Goal: Book appointment/travel/reservation

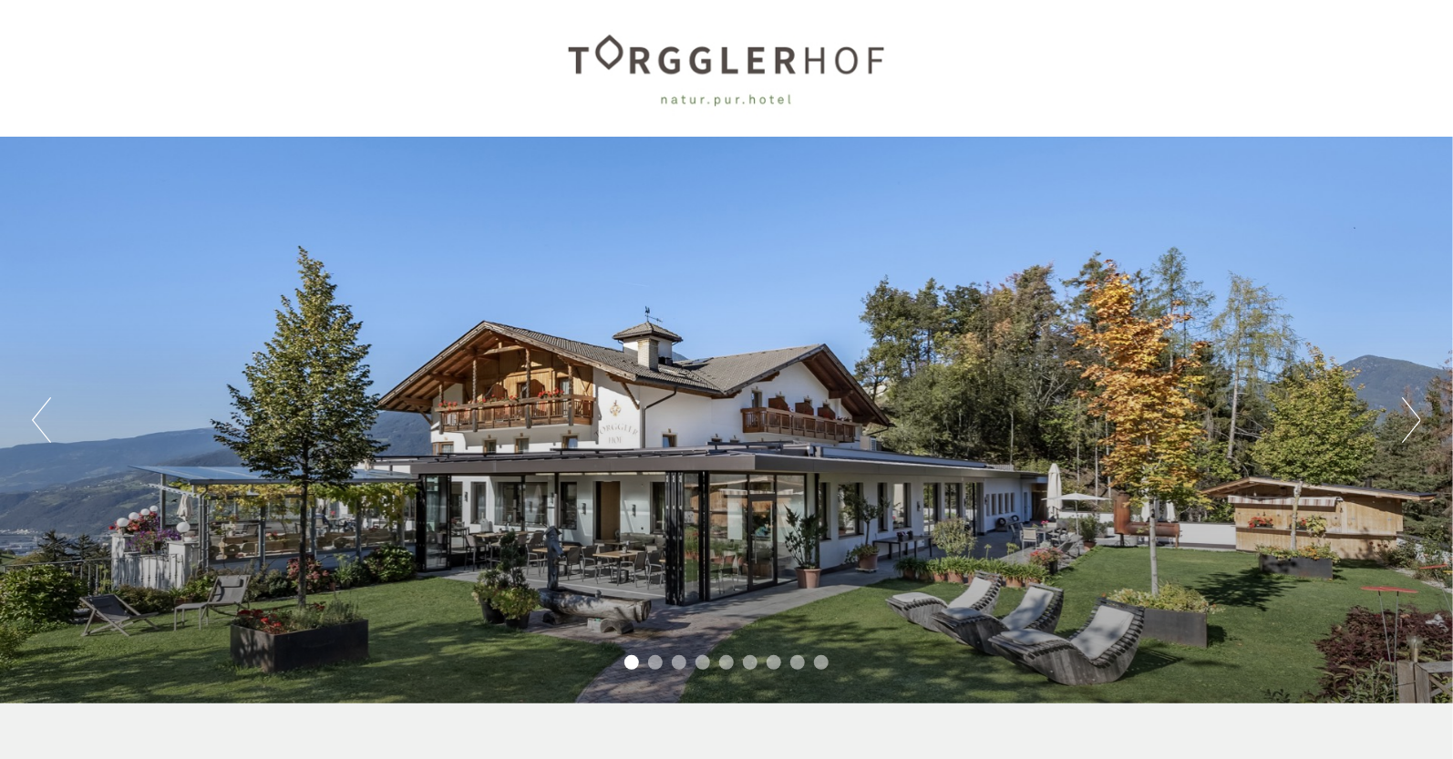
click at [1411, 420] on button "Next" at bounding box center [1411, 420] width 19 height 46
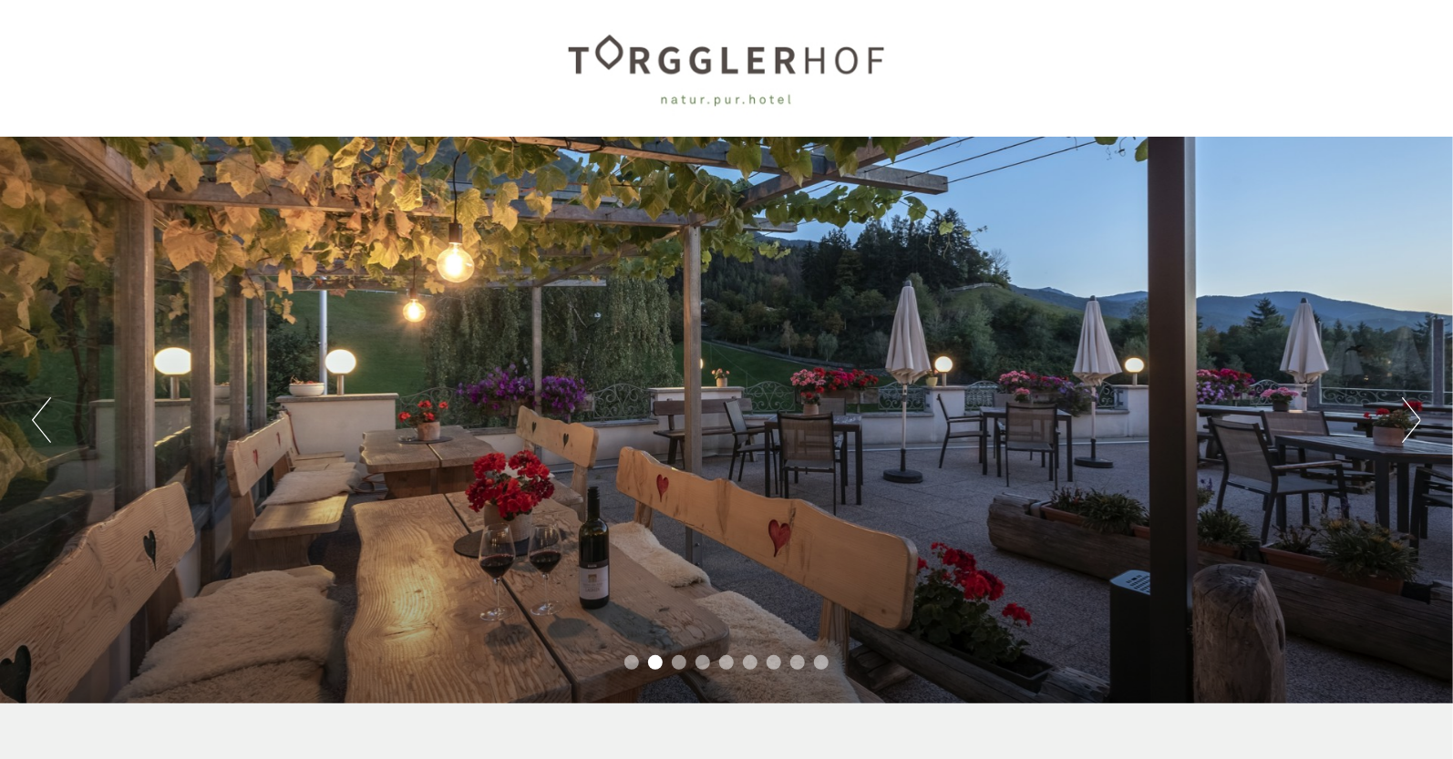
click at [1411, 420] on button "Next" at bounding box center [1411, 420] width 19 height 46
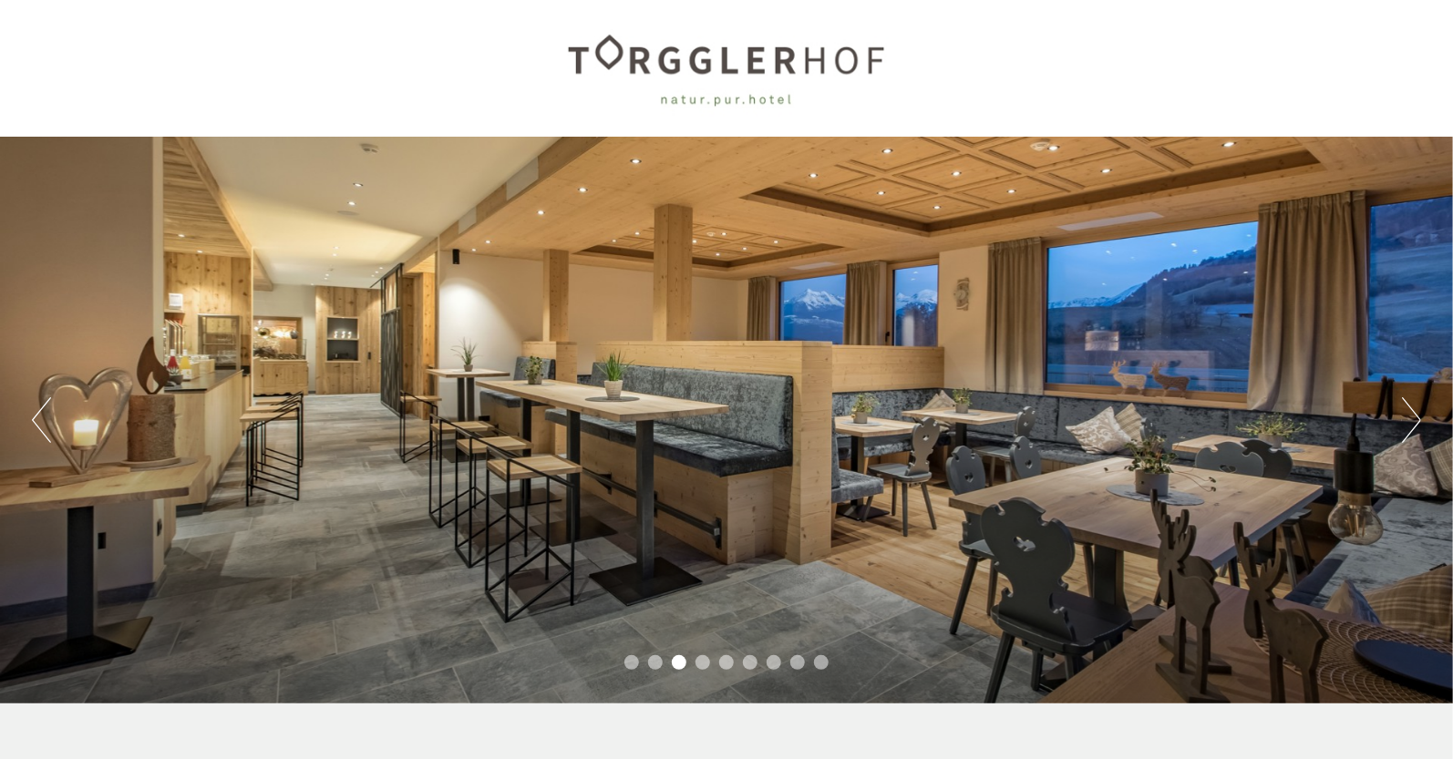
click at [1411, 420] on button "Next" at bounding box center [1411, 420] width 19 height 46
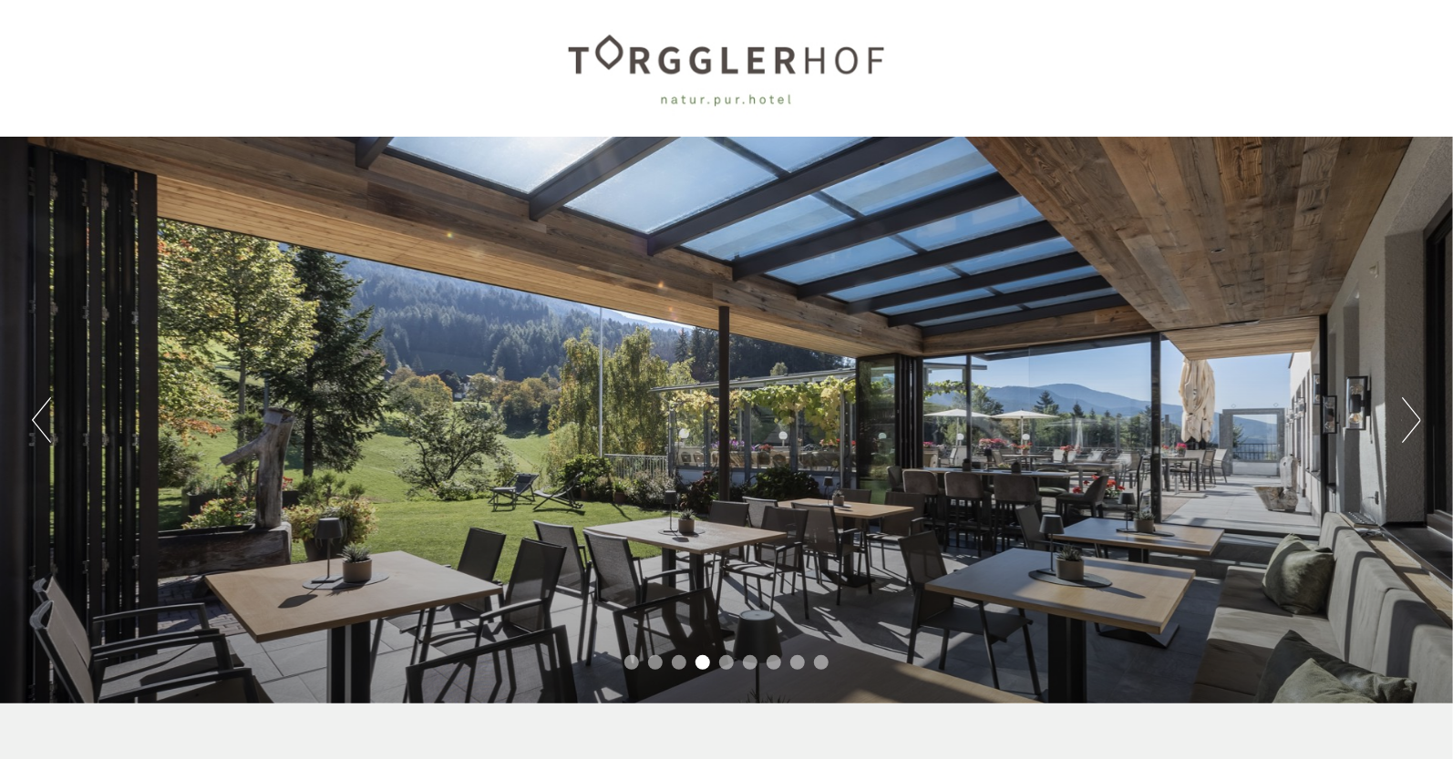
click at [1411, 420] on button "Next" at bounding box center [1411, 420] width 19 height 46
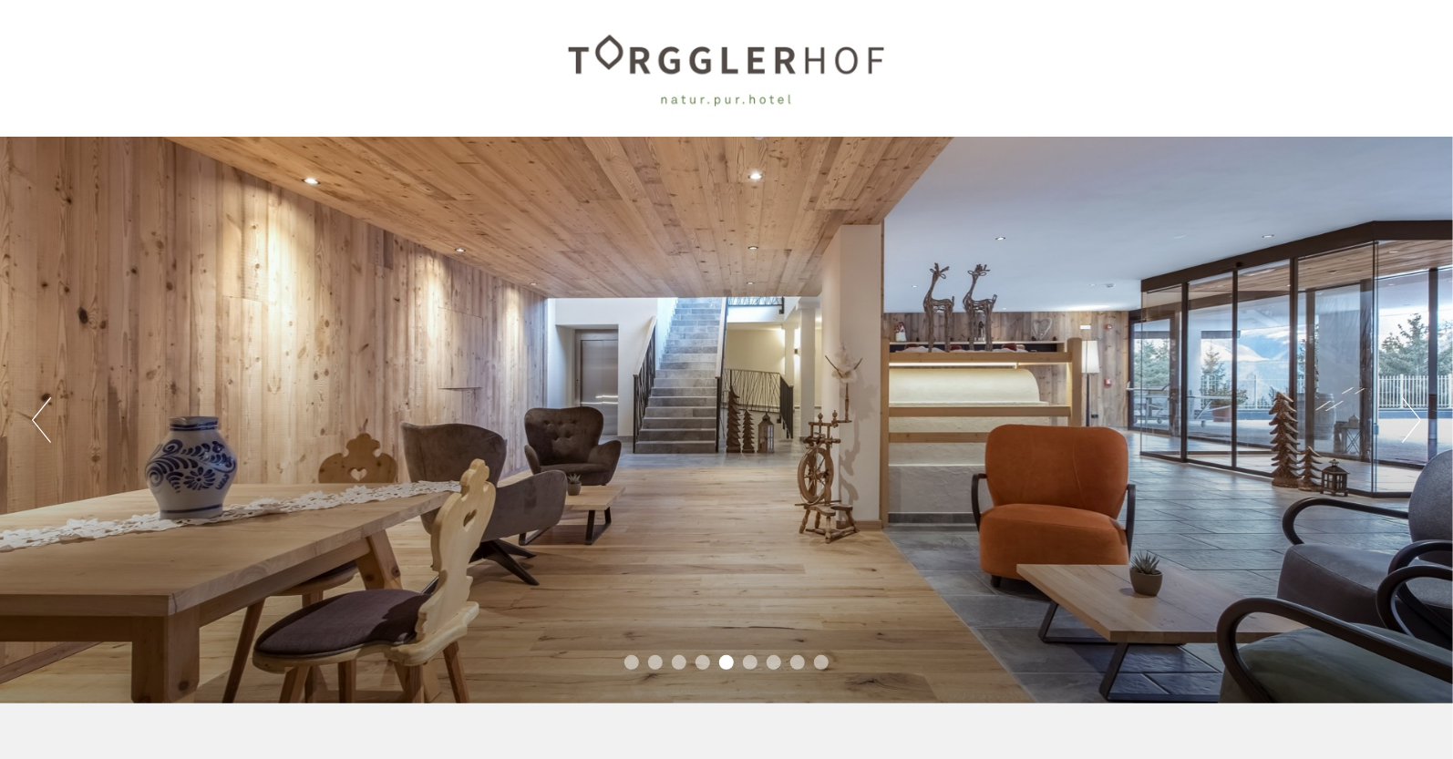
click at [36, 421] on button "Previous" at bounding box center [41, 420] width 19 height 46
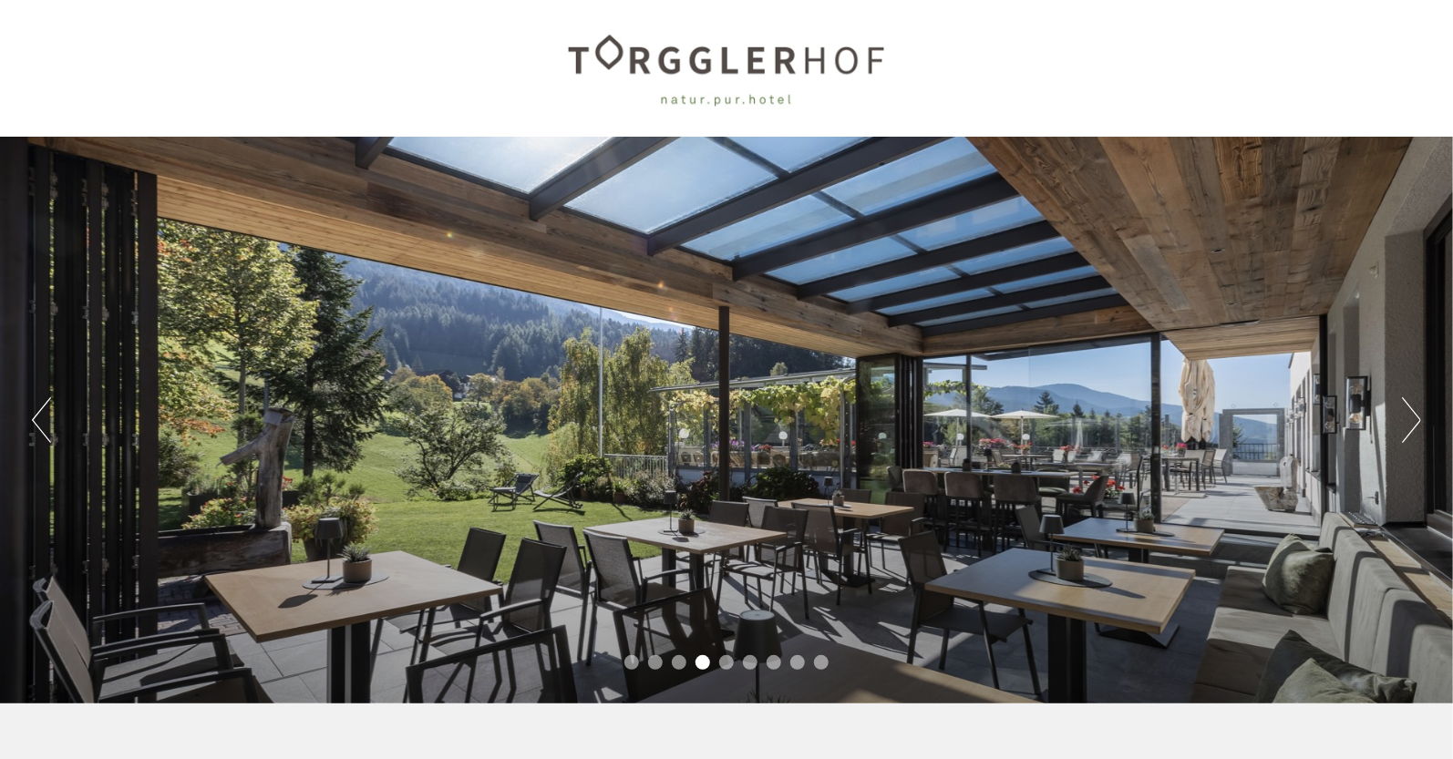
click at [1409, 421] on button "Next" at bounding box center [1411, 420] width 19 height 46
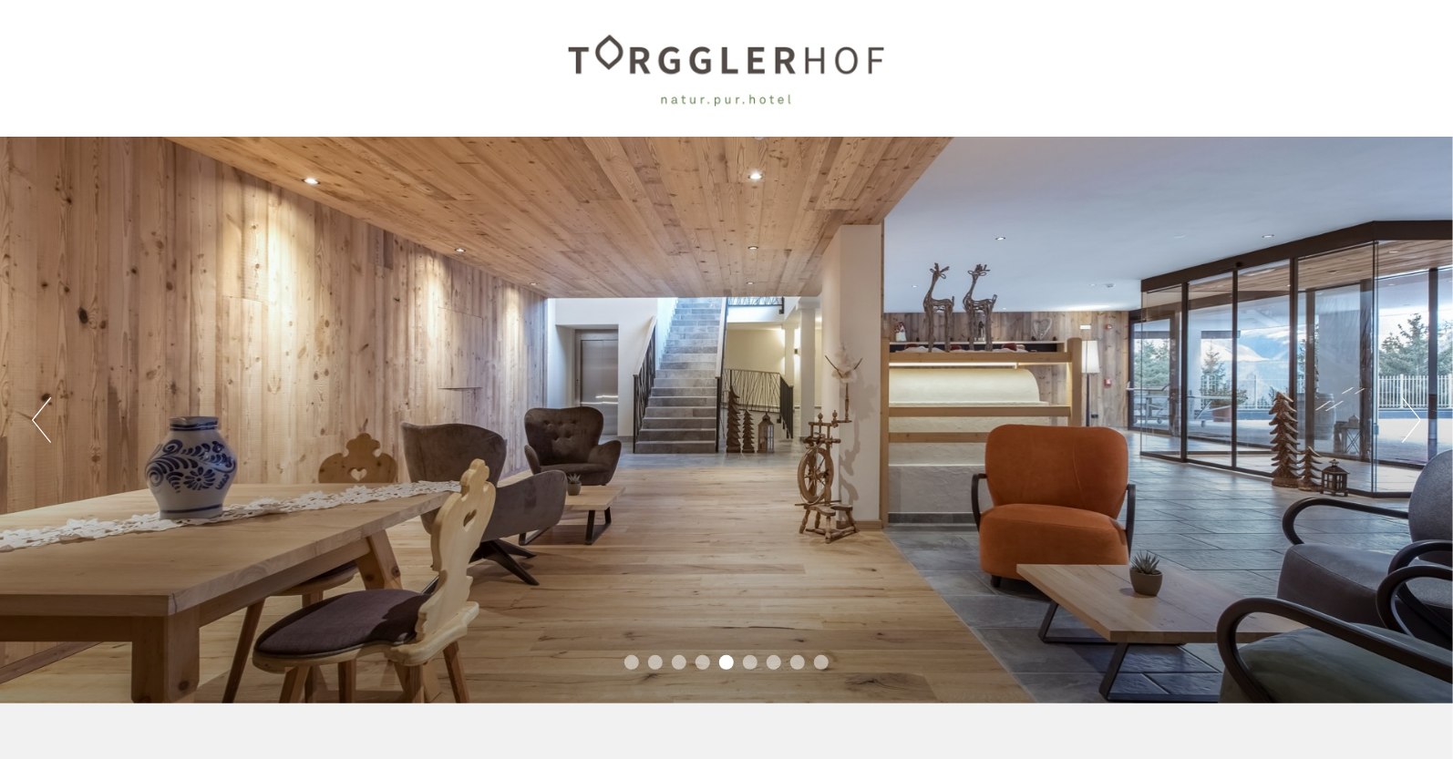
click at [1409, 421] on button "Next" at bounding box center [1411, 420] width 19 height 46
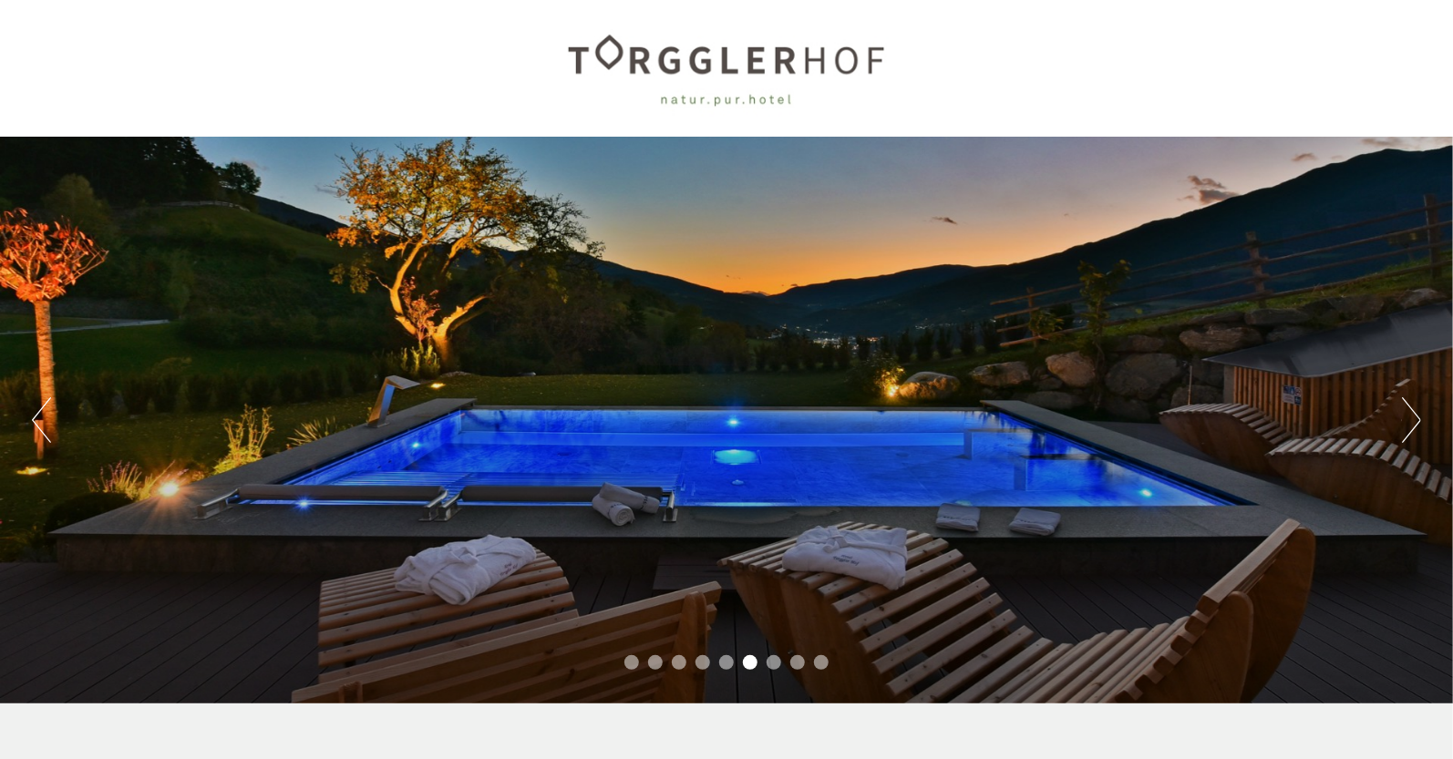
click at [1409, 421] on button "Next" at bounding box center [1411, 420] width 19 height 46
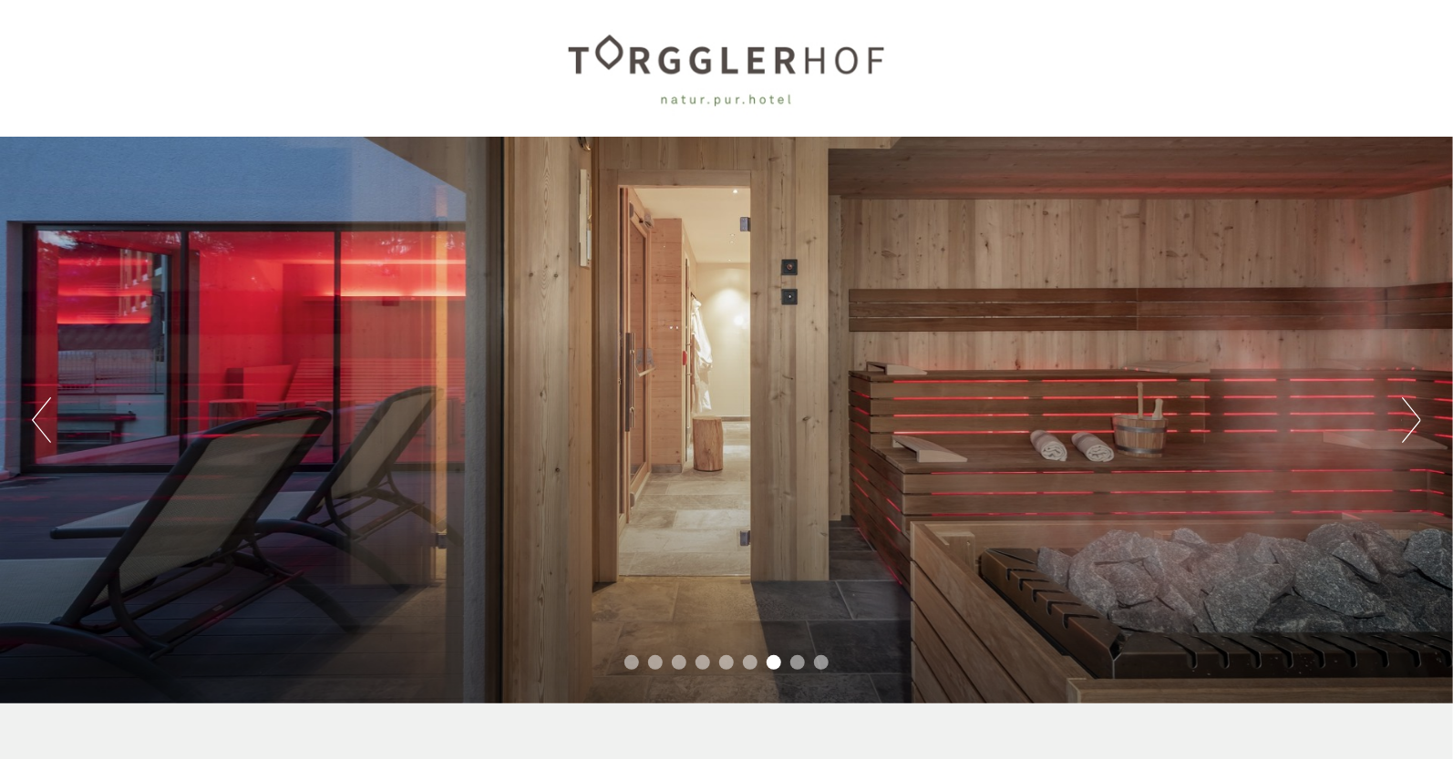
click at [1409, 421] on button "Next" at bounding box center [1411, 420] width 19 height 46
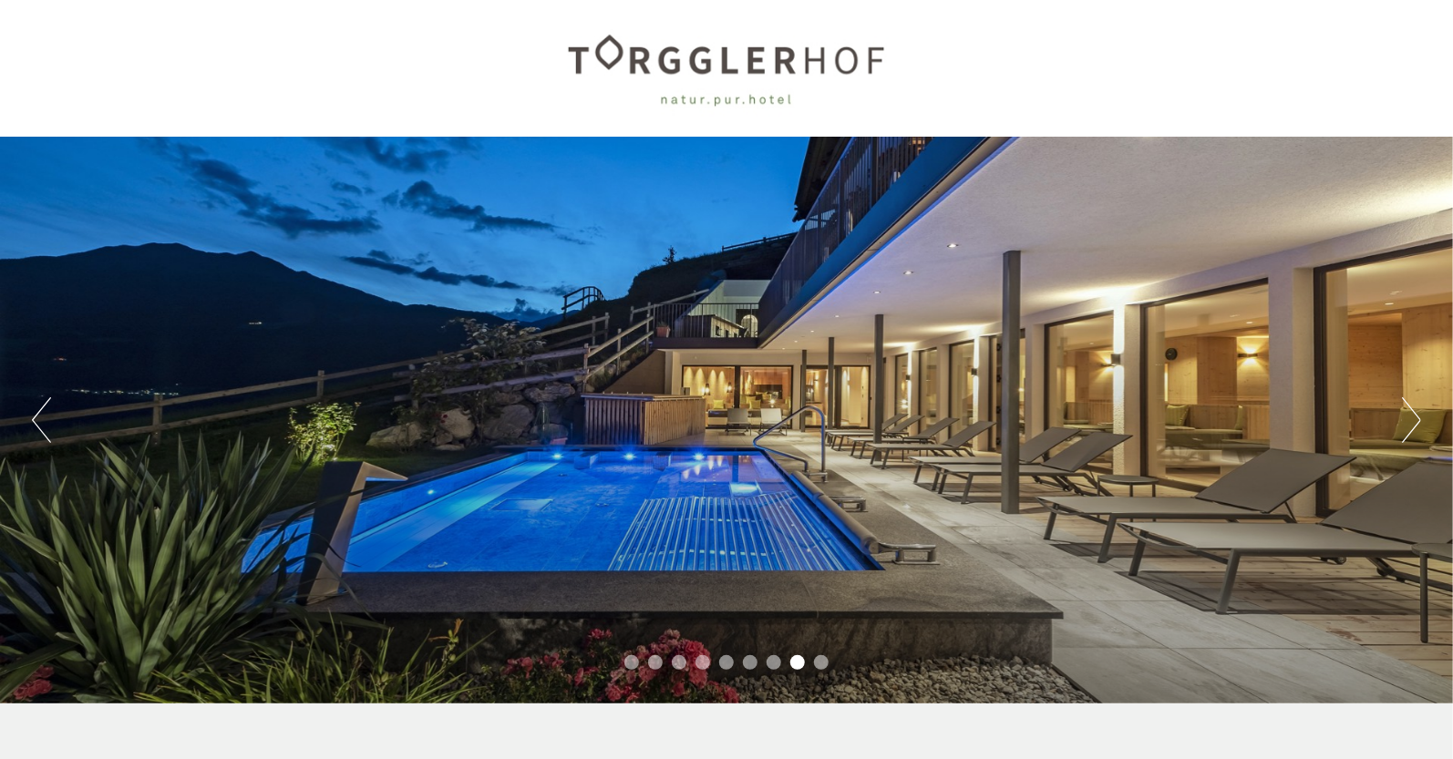
click at [1409, 421] on button "Next" at bounding box center [1411, 420] width 19 height 46
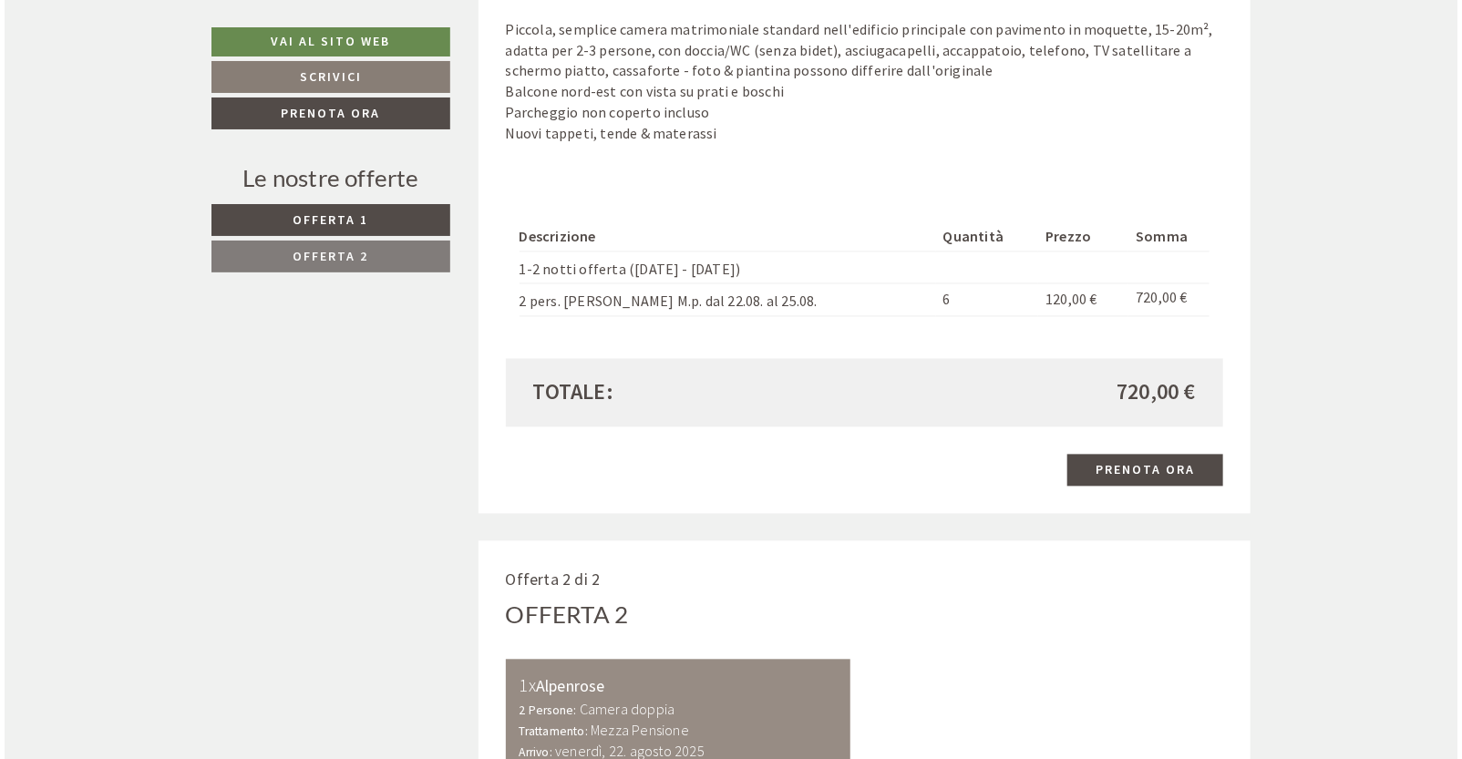
scroll to position [1548, 0]
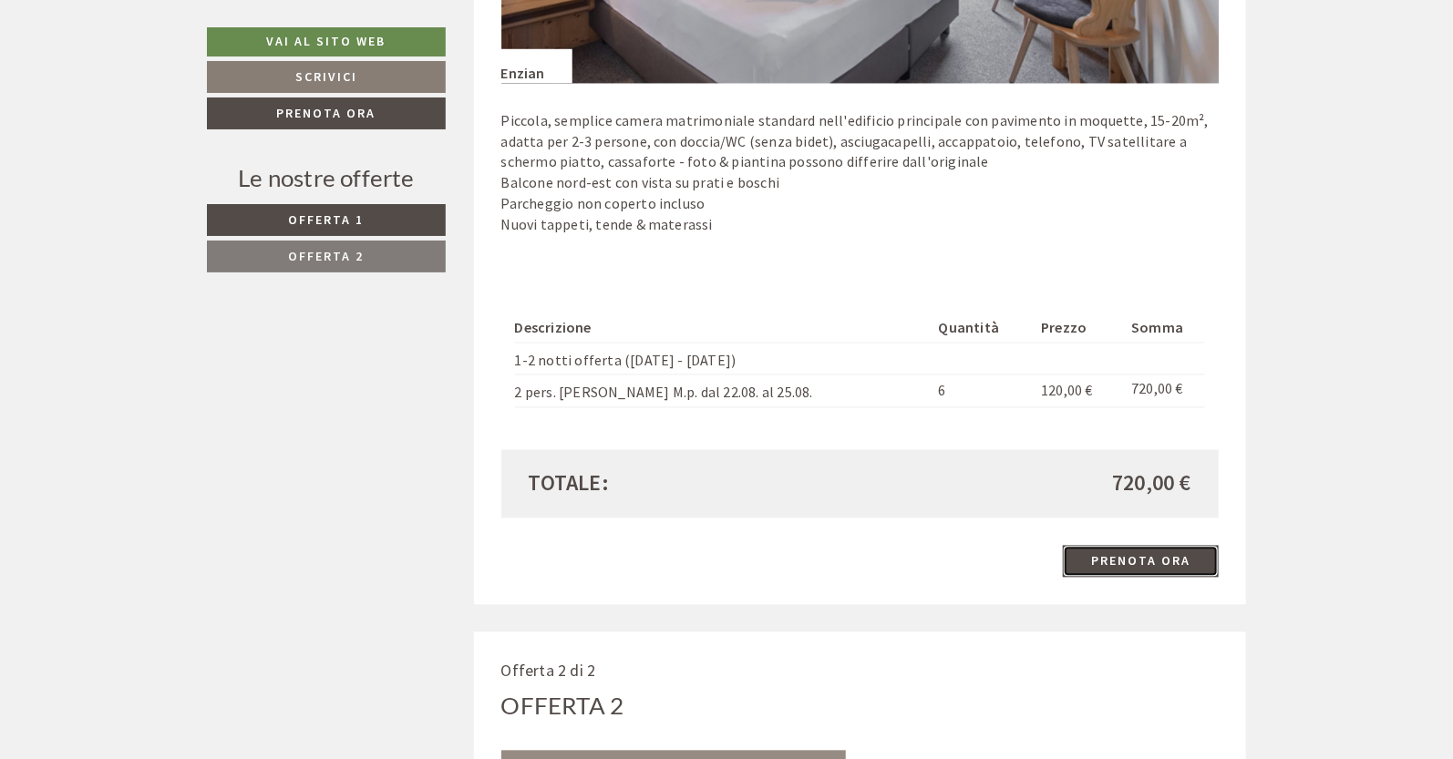
click at [1142, 557] on link "Prenota ora" at bounding box center [1141, 562] width 156 height 32
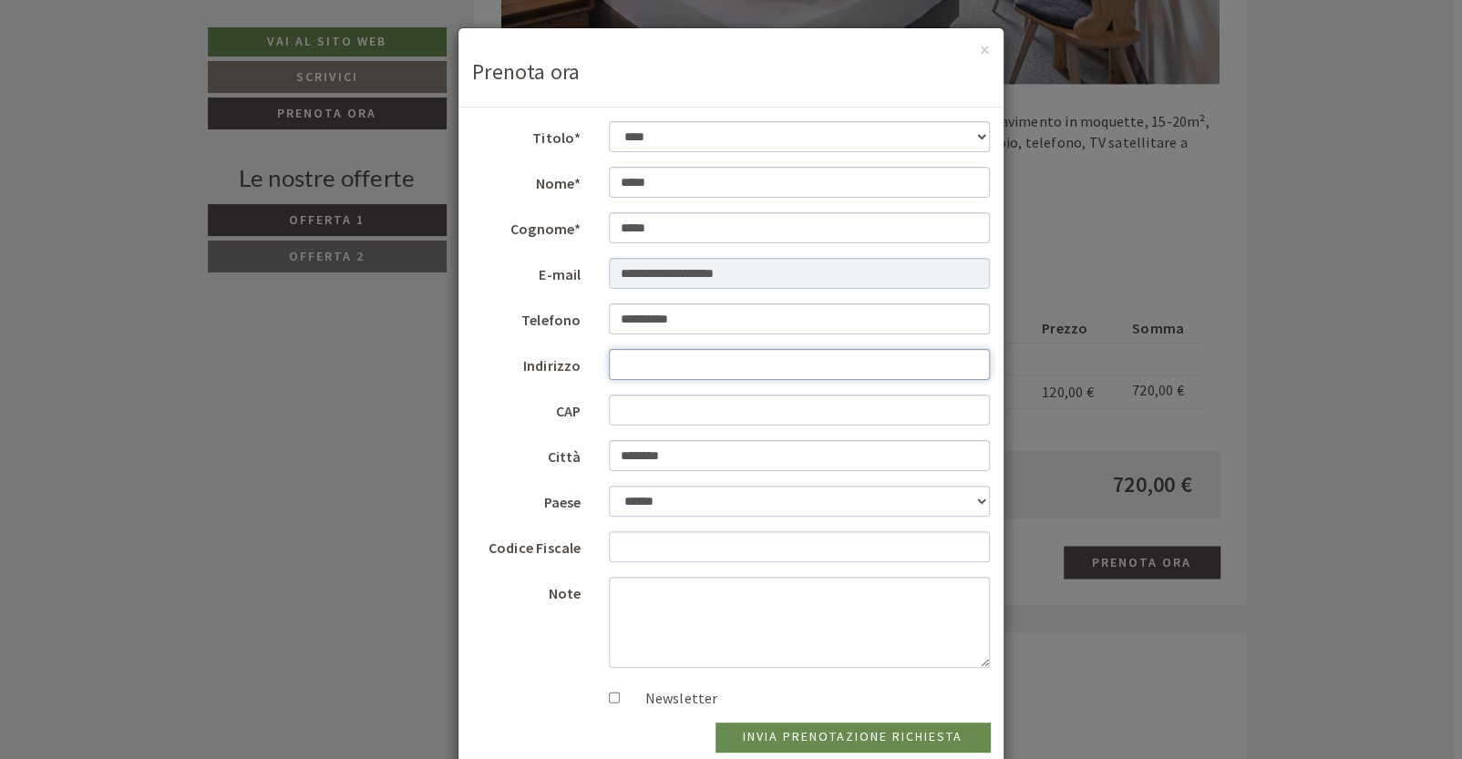
click at [644, 365] on input "Indirizzo" at bounding box center [800, 364] width 382 height 31
type input "**********"
click at [634, 405] on input "CAP" at bounding box center [800, 410] width 382 height 31
type input "*****"
click at [649, 550] on input "Codice Fiscale" at bounding box center [800, 546] width 382 height 31
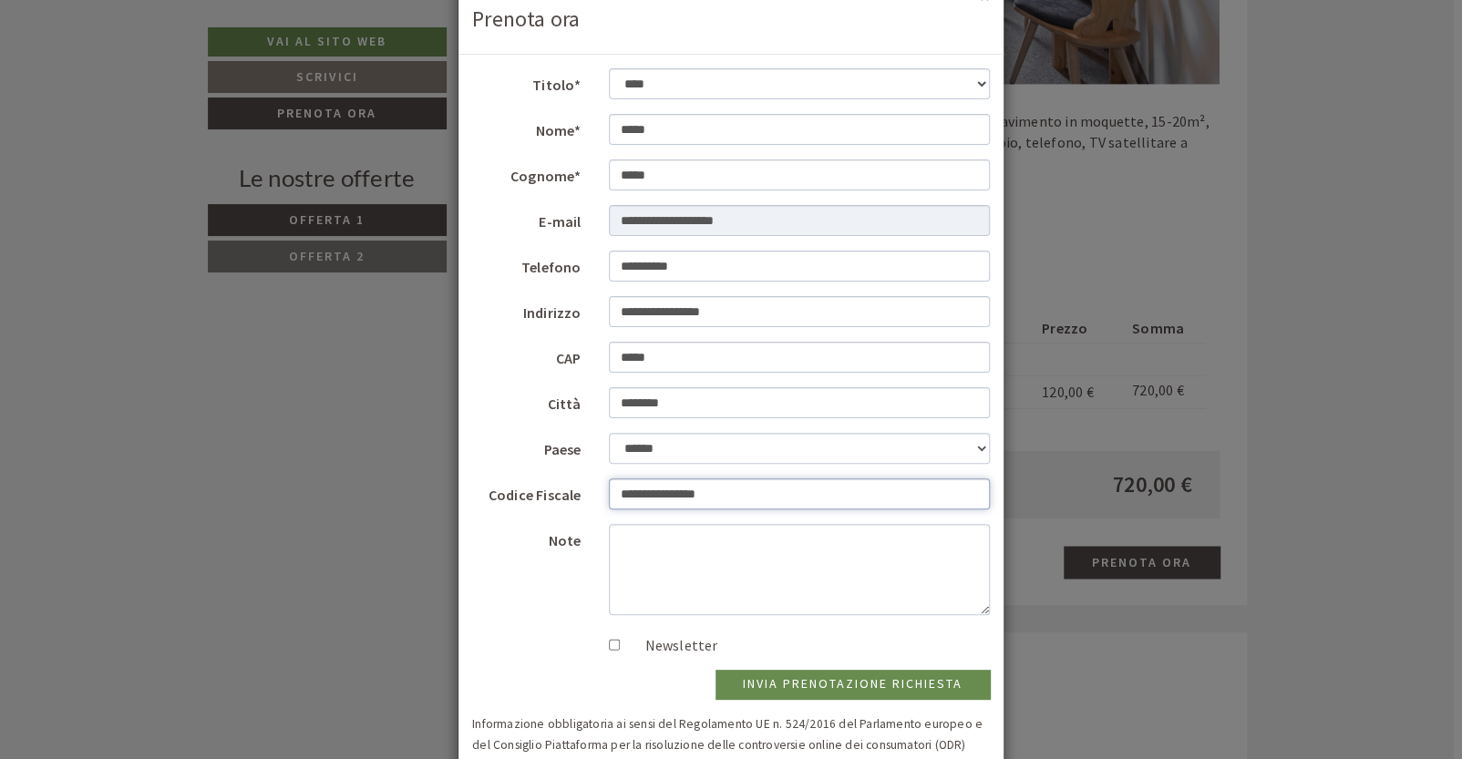
scroll to position [110, 0]
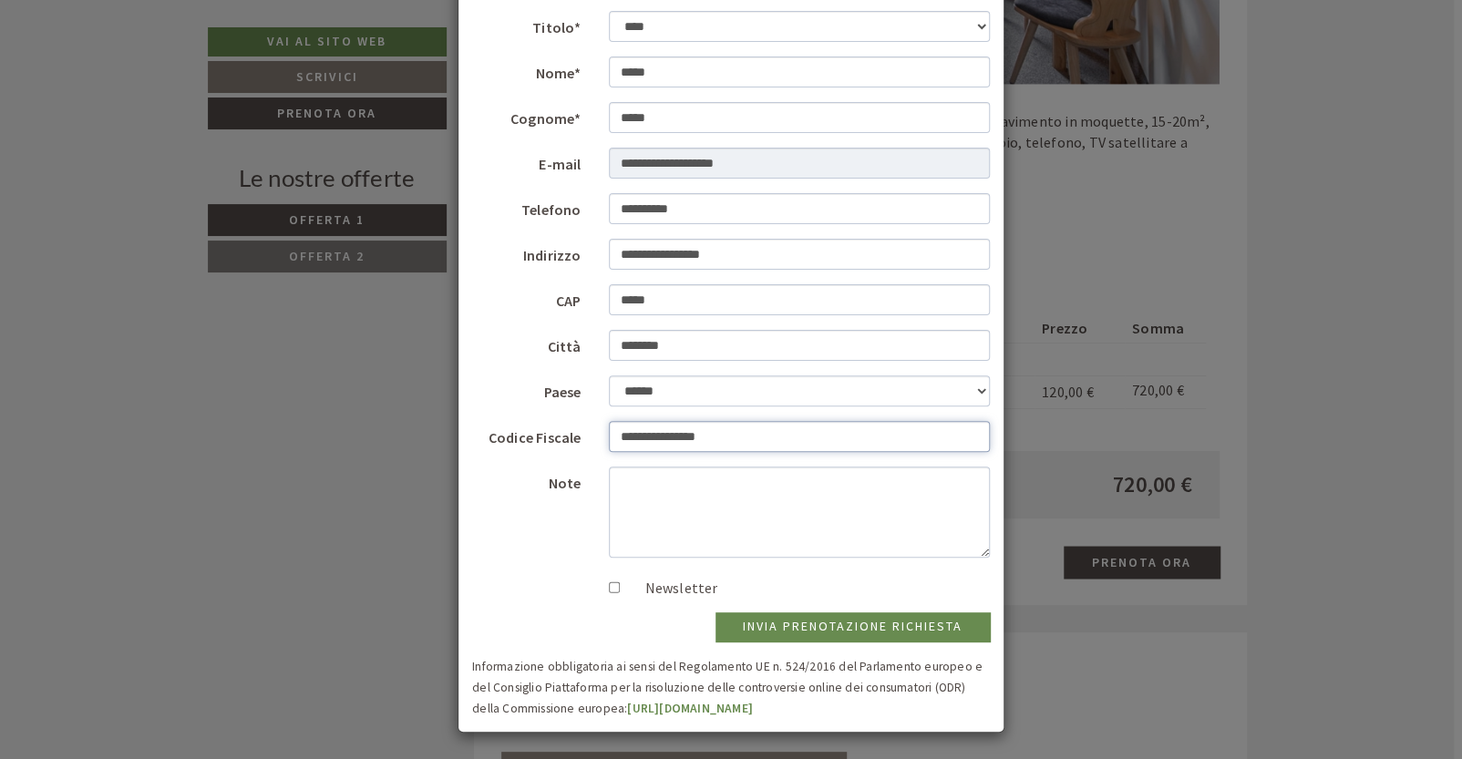
type input "**********"
click at [808, 625] on button "invia prenotazione richiesta" at bounding box center [852, 626] width 274 height 29
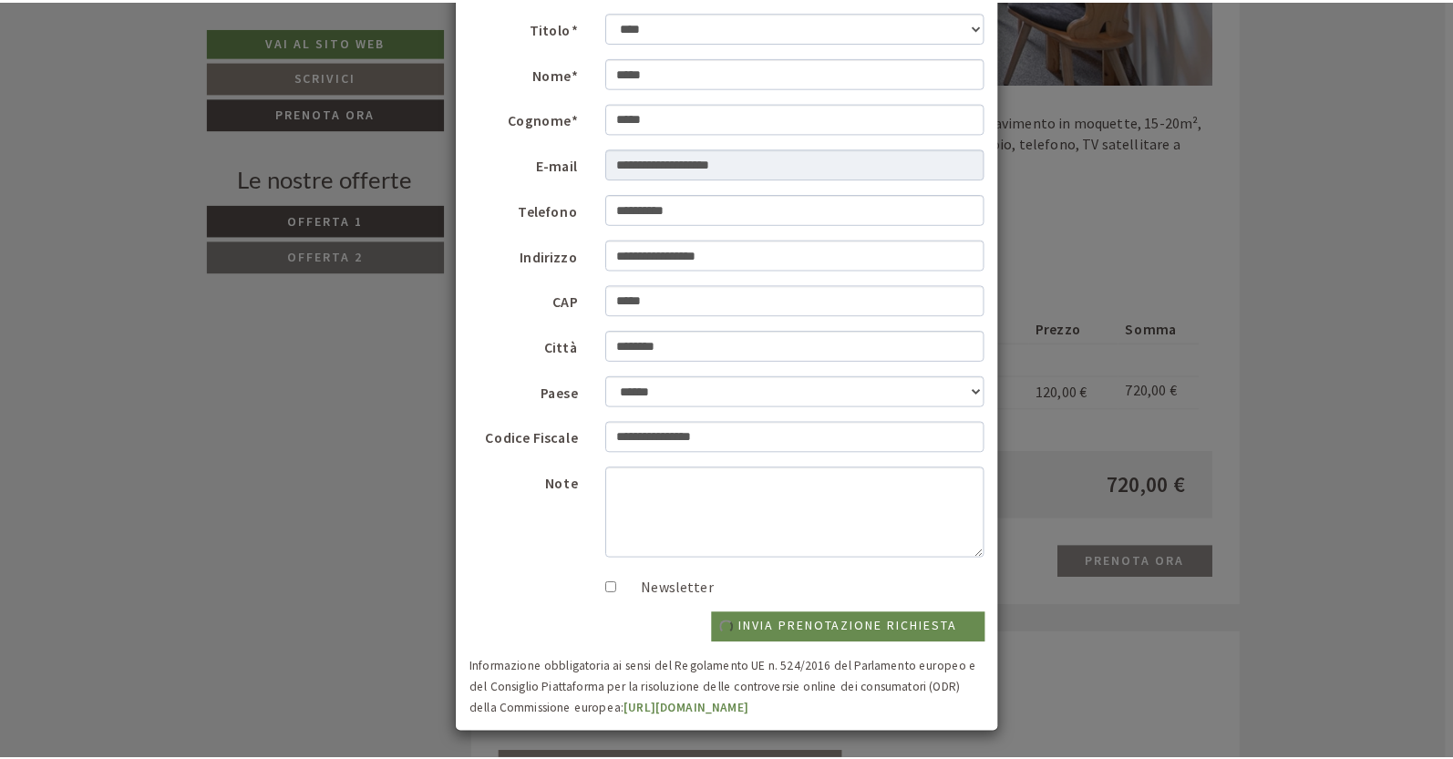
scroll to position [0, 0]
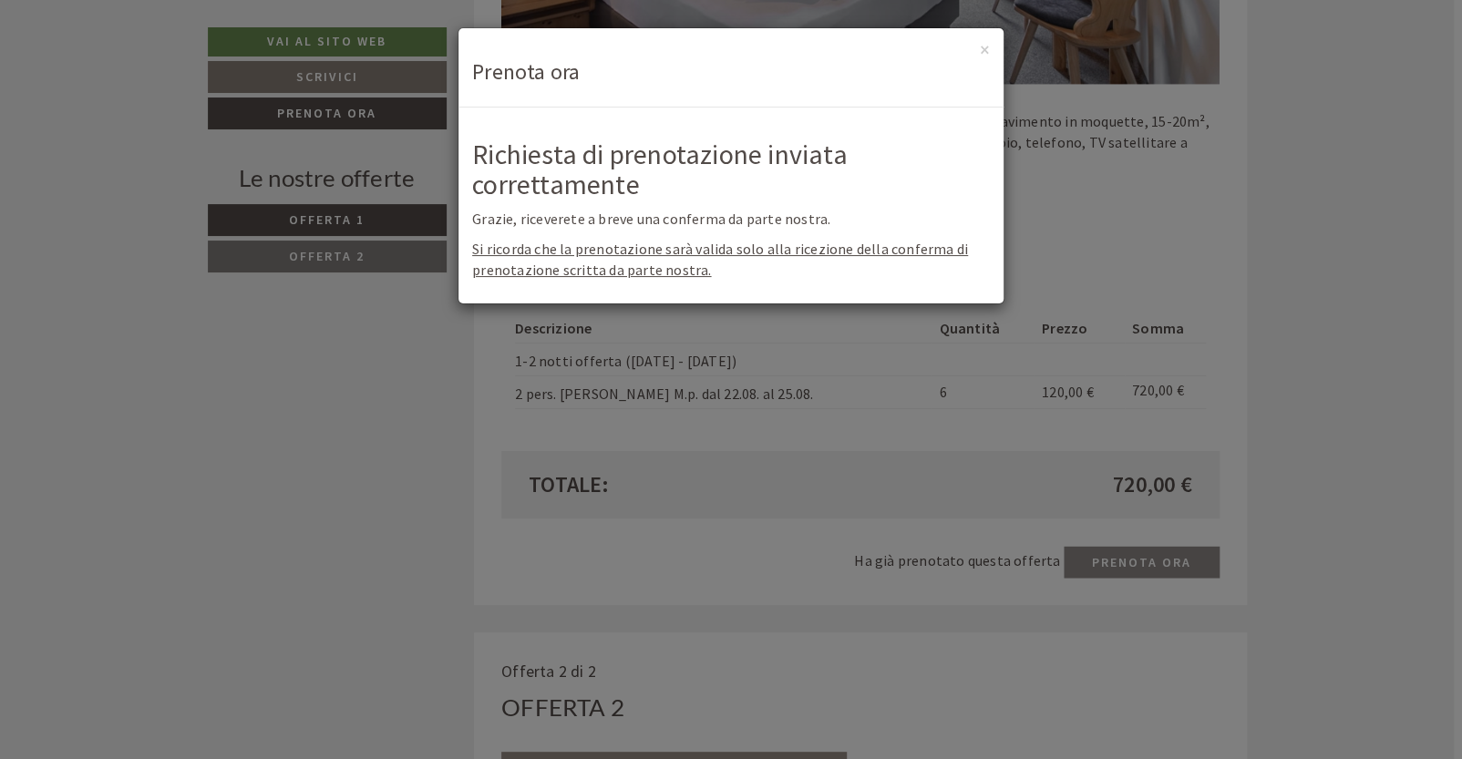
click at [1324, 393] on div "**********" at bounding box center [731, 379] width 1462 height 759
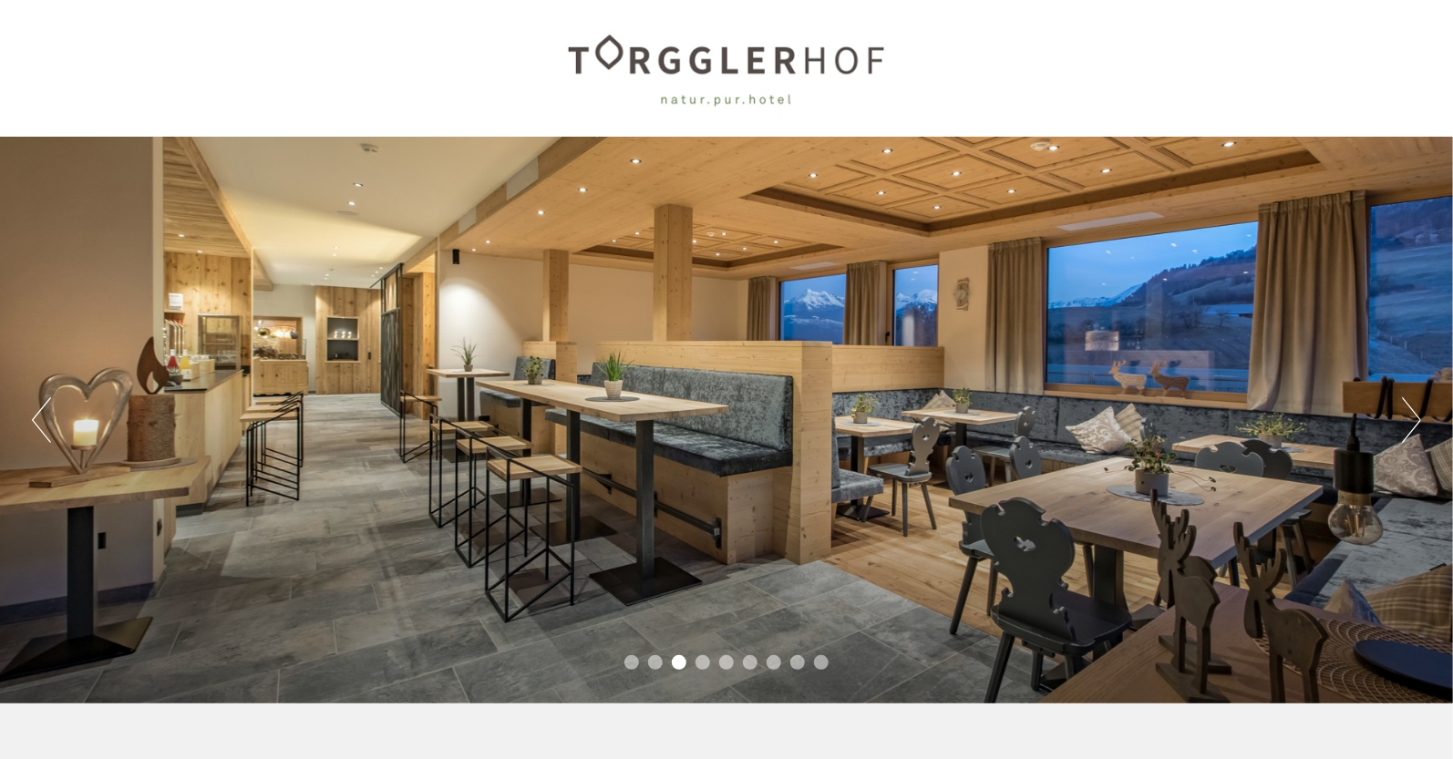
click at [1413, 416] on button "Next" at bounding box center [1411, 420] width 19 height 46
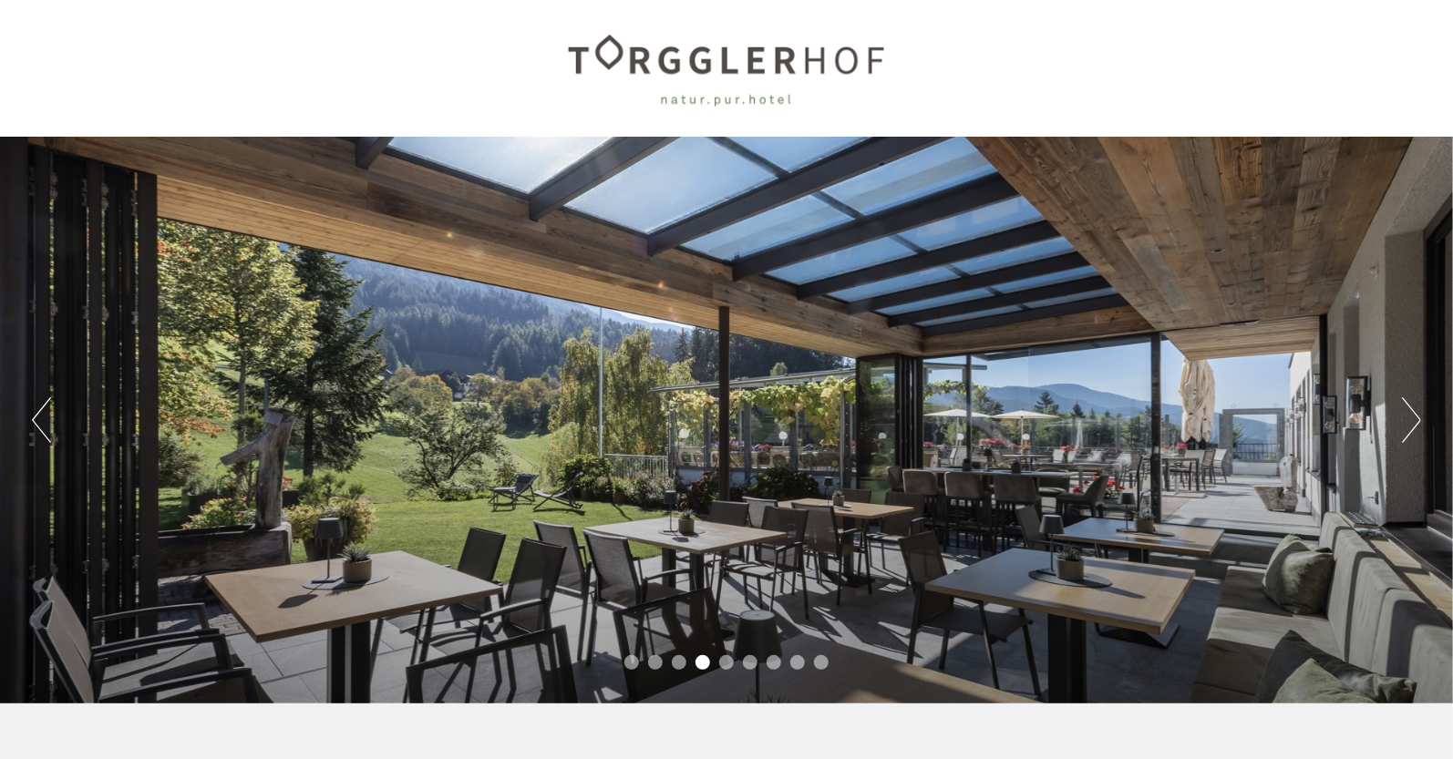
click at [1413, 416] on button "Next" at bounding box center [1411, 420] width 19 height 46
